Goal: Navigation & Orientation: Find specific page/section

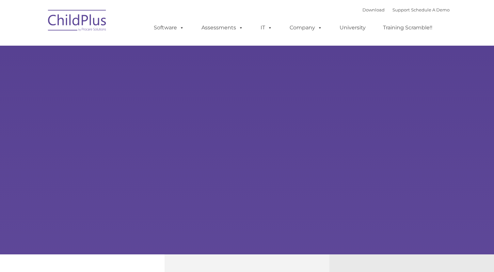
type input ""
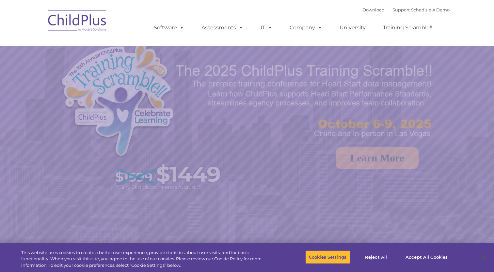
select select "MEDIUM"
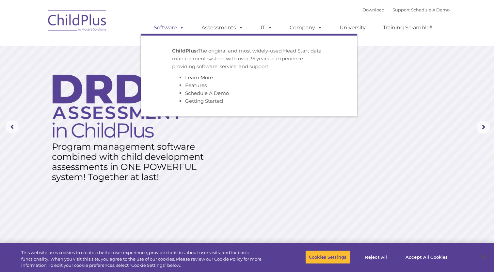
click at [167, 31] on link "Software" at bounding box center [168, 27] width 43 height 13
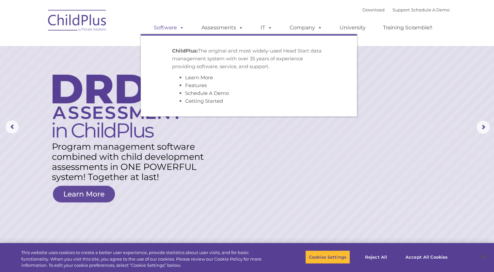
click at [167, 31] on link "Software" at bounding box center [168, 27] width 43 height 13
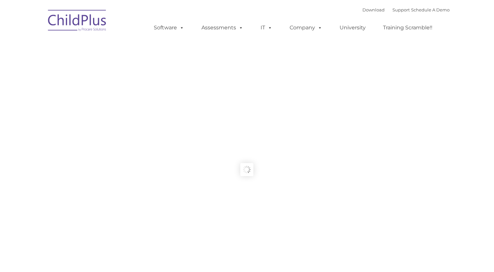
click at [167, 31] on link "Software" at bounding box center [168, 27] width 43 height 13
type input ""
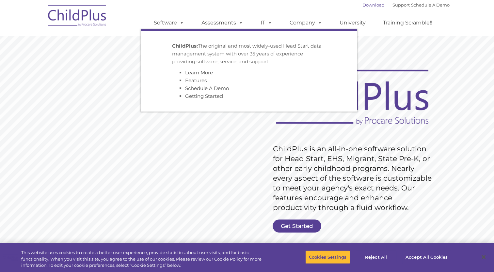
click at [370, 7] on link "Download" at bounding box center [373, 4] width 22 height 5
